Goal: Task Accomplishment & Management: Manage account settings

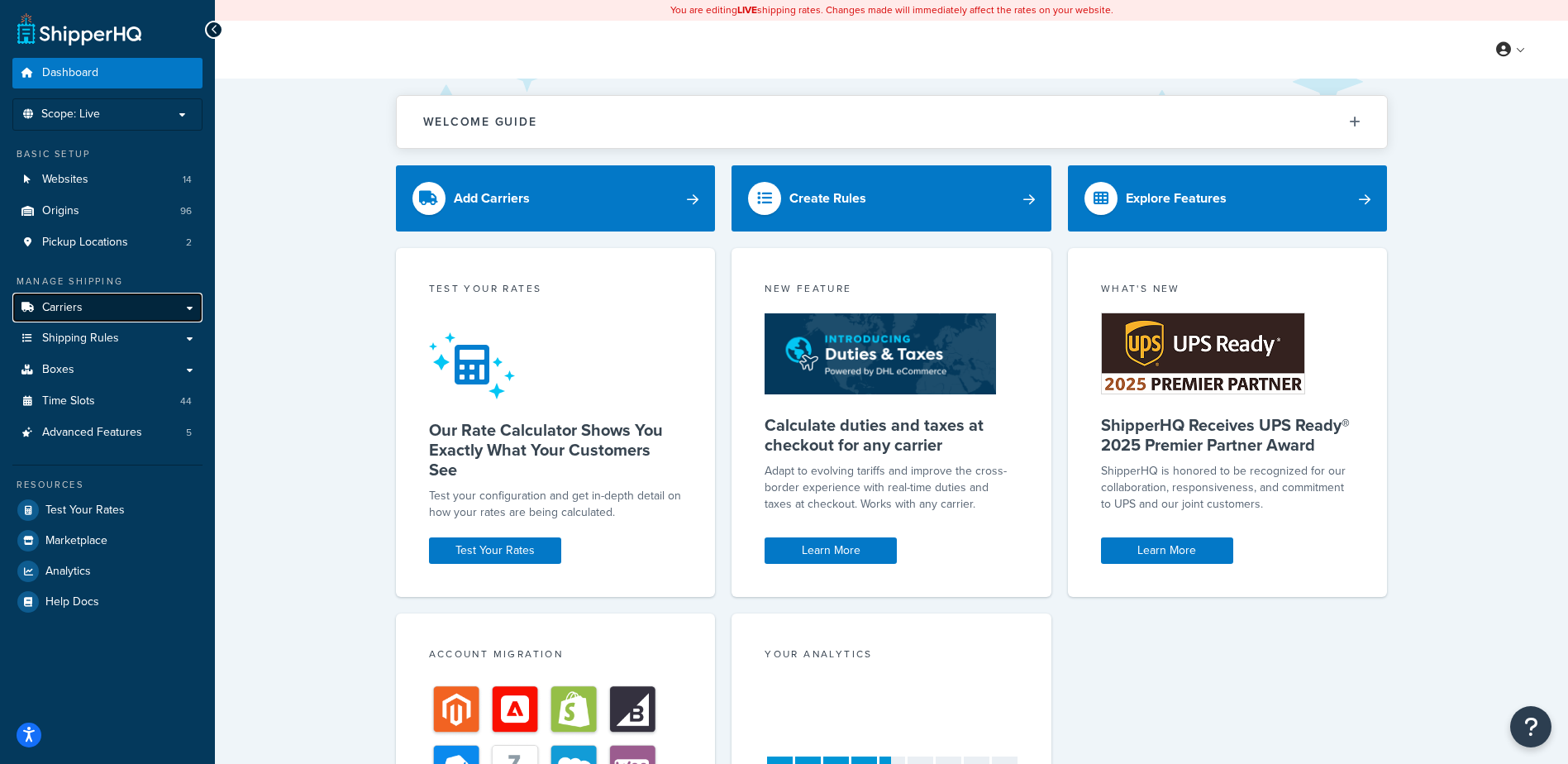
click at [77, 311] on span "Carriers" at bounding box center [62, 308] width 41 height 14
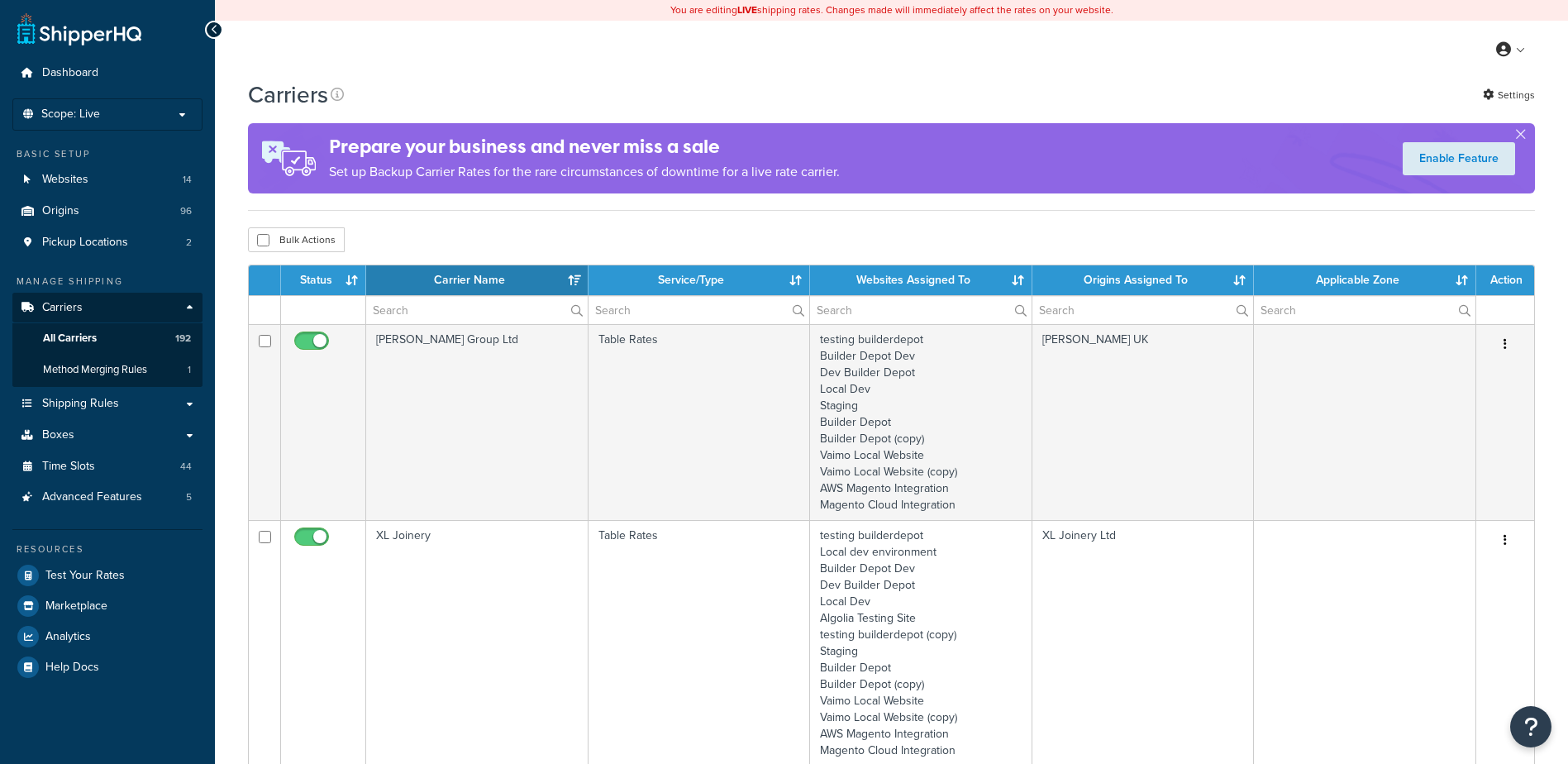
select select "15"
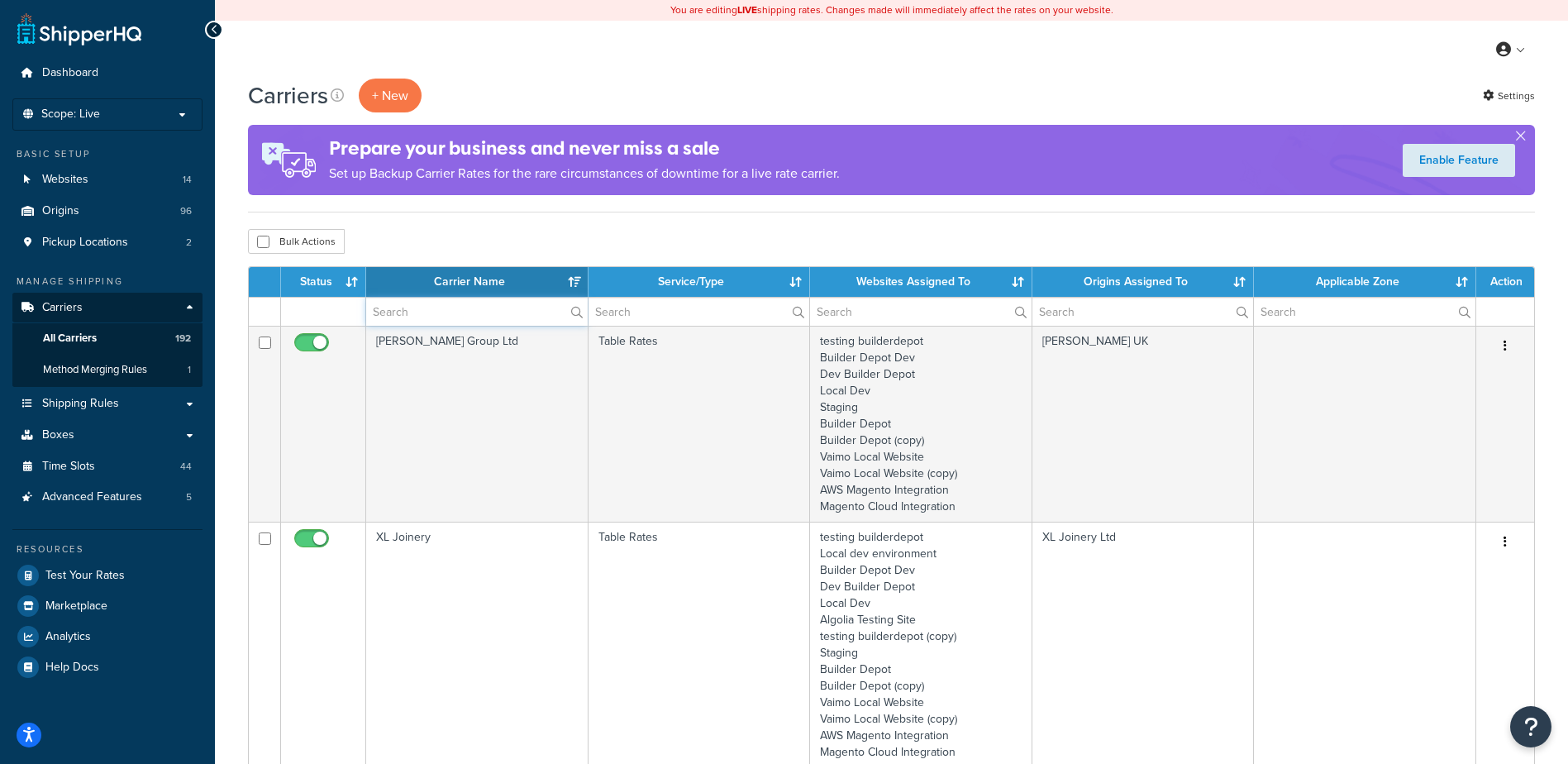
click at [394, 308] on input "text" at bounding box center [477, 311] width 222 height 28
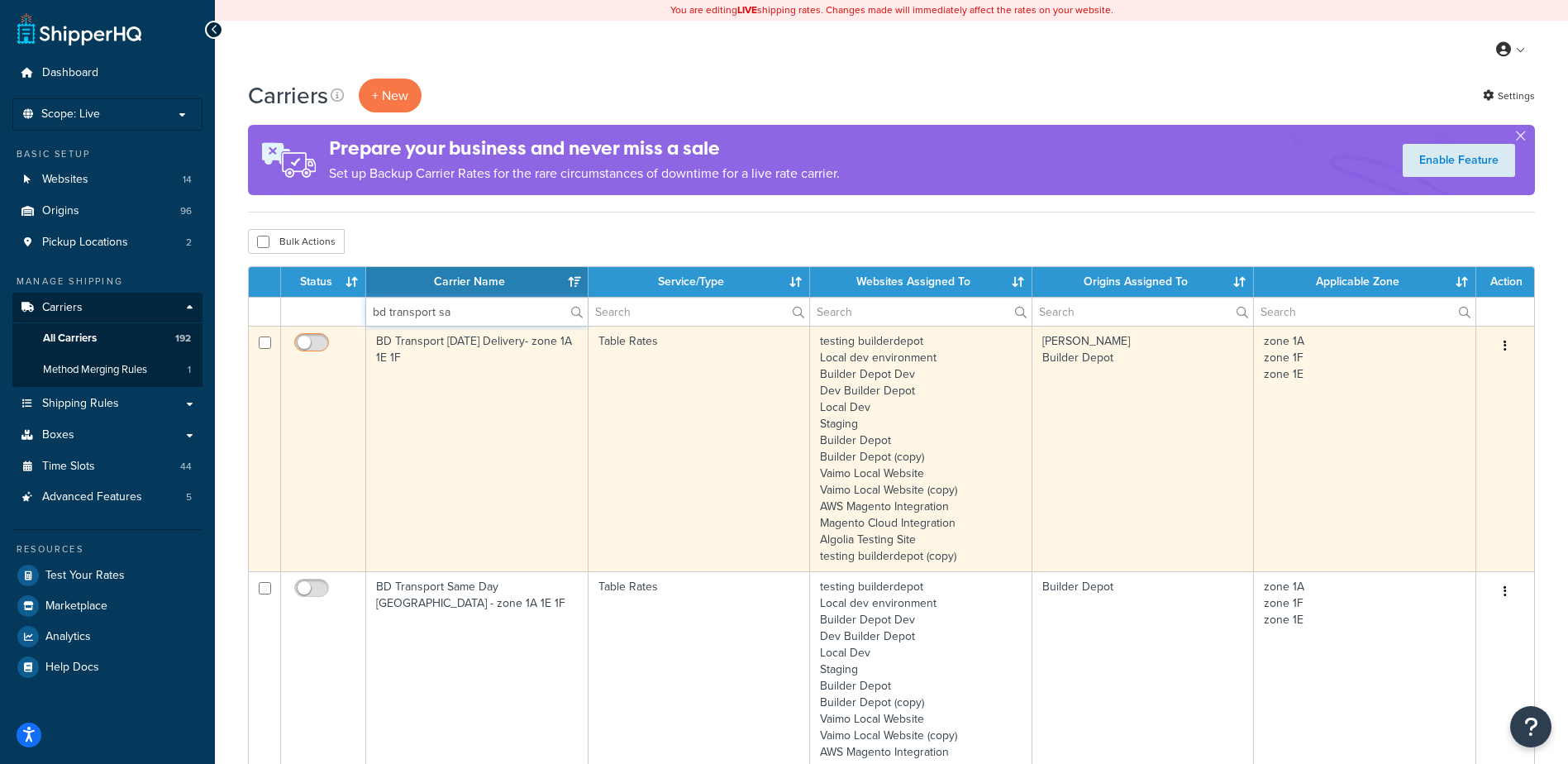
type input "bd transport sa"
click at [315, 344] on input "checkbox" at bounding box center [313, 347] width 45 height 20
checkbox input "true"
